Goal: Check status: Check status

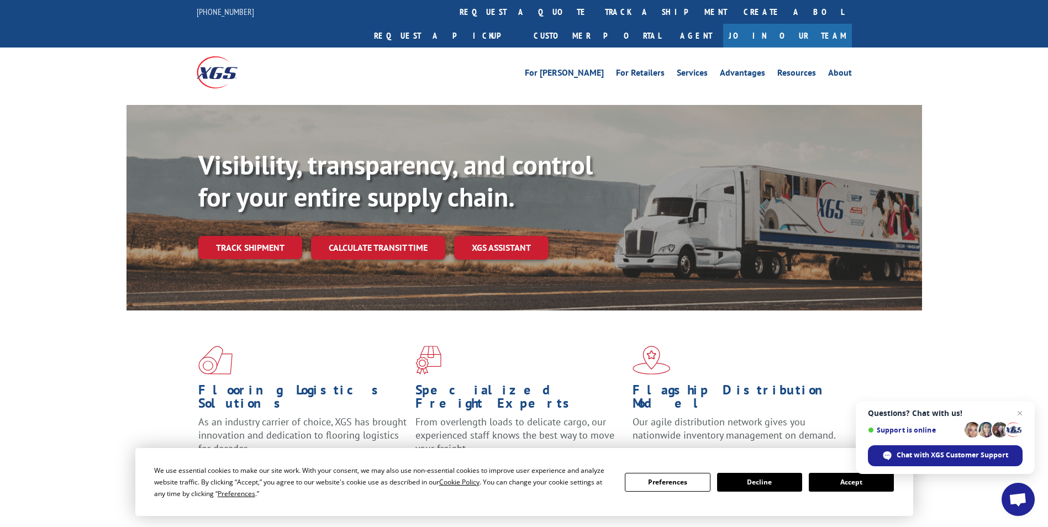
click at [845, 478] on button "Accept" at bounding box center [851, 482] width 85 height 19
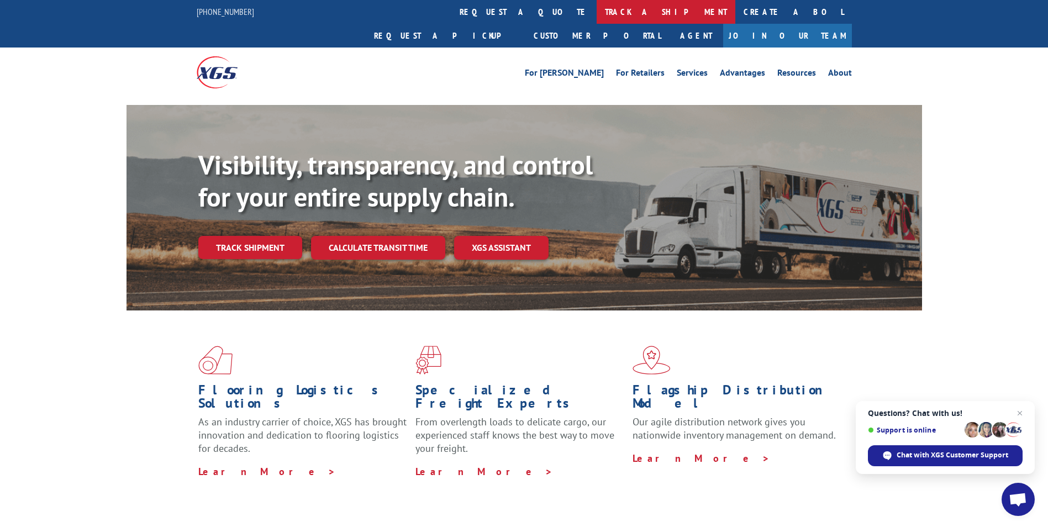
click at [597, 6] on link "track a shipment" at bounding box center [666, 12] width 139 height 24
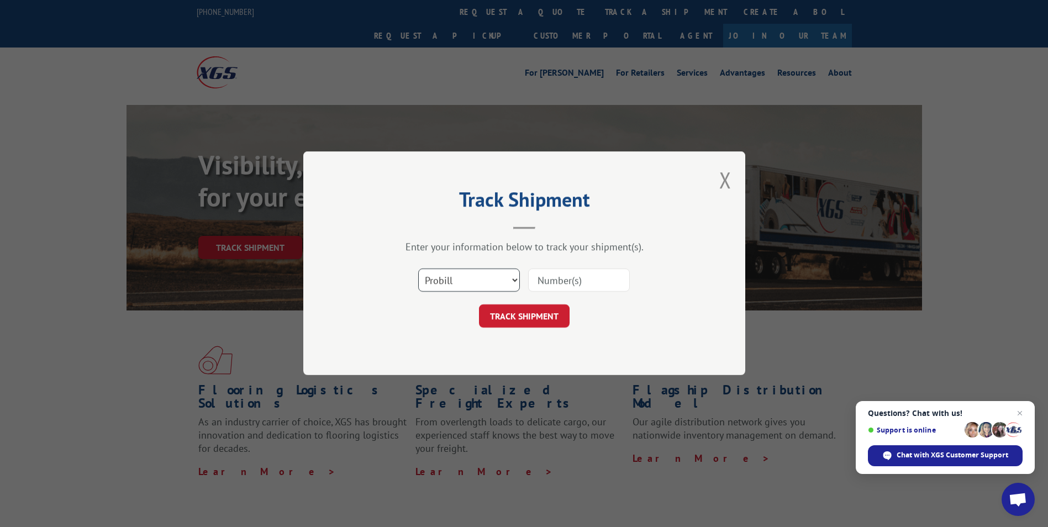
click at [490, 279] on select "Select category... Probill BOL PO" at bounding box center [469, 280] width 102 height 23
select select "bol"
click at [418, 269] on select "Select category... Probill BOL PO" at bounding box center [469, 280] width 102 height 23
click at [570, 279] on input at bounding box center [579, 280] width 102 height 23
paste input "7079800"
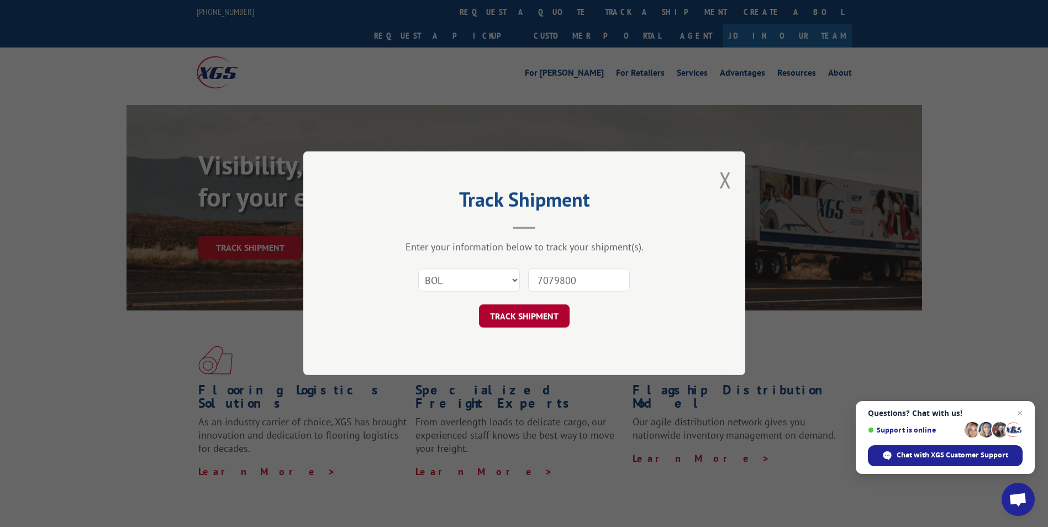
type input "7079800"
click at [534, 316] on button "TRACK SHIPMENT" at bounding box center [524, 316] width 91 height 23
